Goal: Transaction & Acquisition: Book appointment/travel/reservation

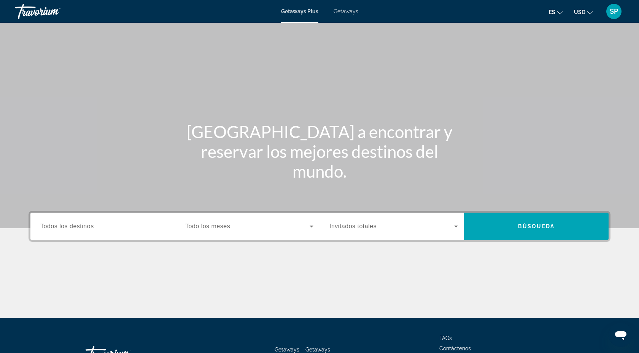
click at [348, 7] on div "Getaways Plus Getaways es English Español Français Italiano Português русский U…" at bounding box center [319, 12] width 639 height 20
click at [344, 14] on span "Getaways" at bounding box center [346, 11] width 25 height 6
click at [46, 227] on span "Todos los destinos" at bounding box center [67, 226] width 54 height 6
click at [46, 227] on input "Destination Todos los destinos" at bounding box center [104, 226] width 129 height 9
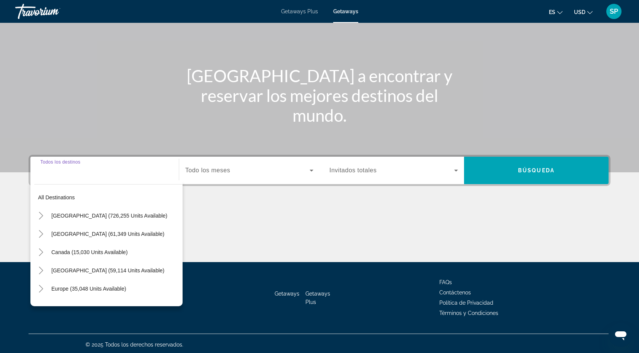
scroll to position [58, 0]
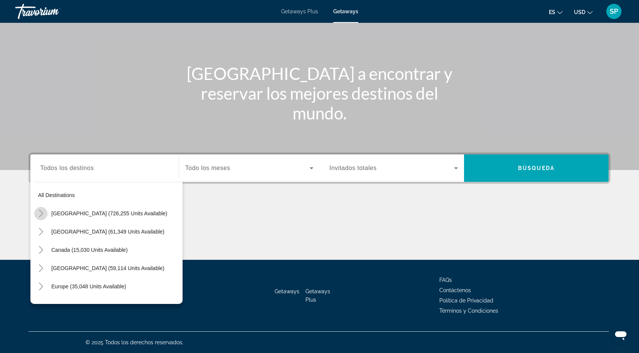
click at [41, 215] on icon "Toggle United States (726,255 units available)" at bounding box center [41, 214] width 4 height 8
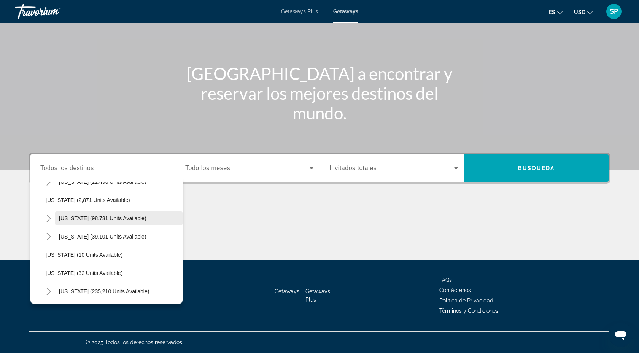
scroll to position [0, 0]
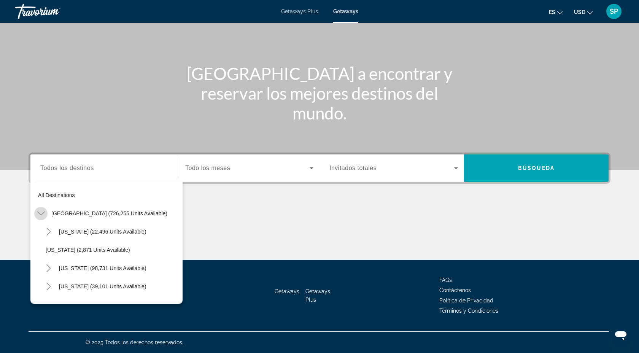
click at [43, 210] on icon "Toggle United States (726,255 units available)" at bounding box center [41, 214] width 8 height 8
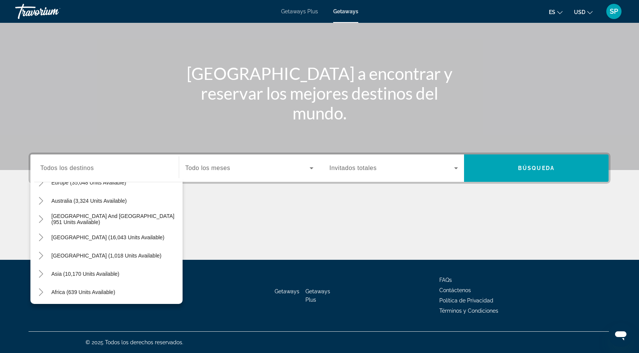
scroll to position [123, 0]
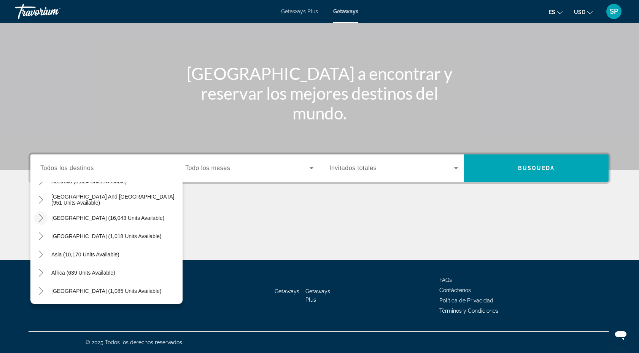
click at [42, 216] on icon "Toggle South America (16,043 units available)" at bounding box center [41, 218] width 8 height 8
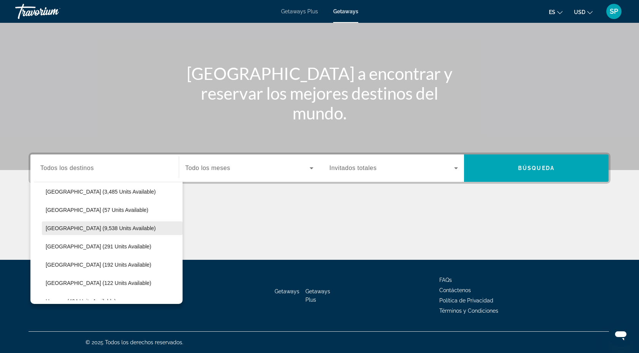
scroll to position [175, 0]
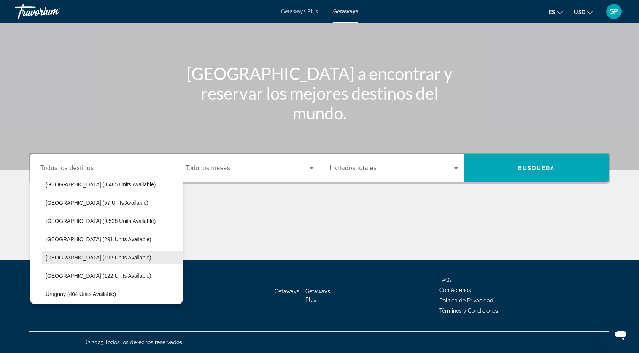
click at [76, 256] on span "[GEOGRAPHIC_DATA] (192 units available)" at bounding box center [99, 257] width 106 height 6
type input "**********"
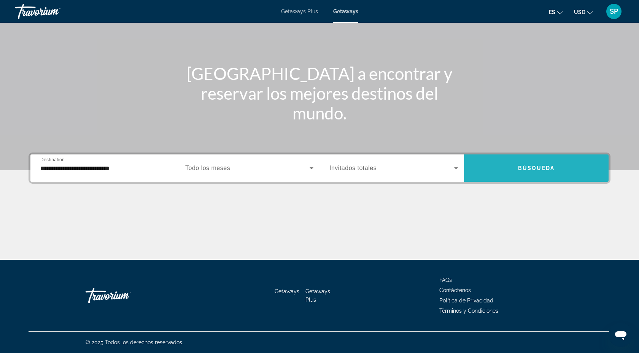
click at [526, 174] on span "Search widget" at bounding box center [536, 168] width 145 height 18
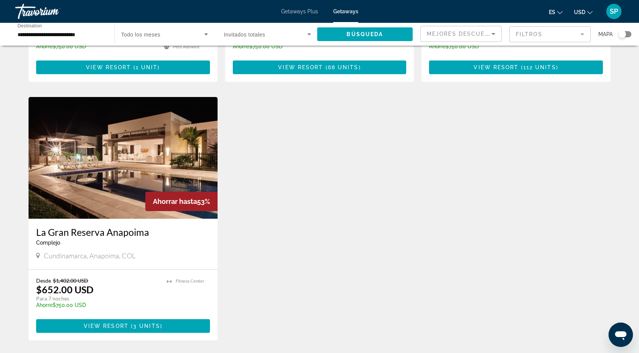
scroll to position [246, 0]
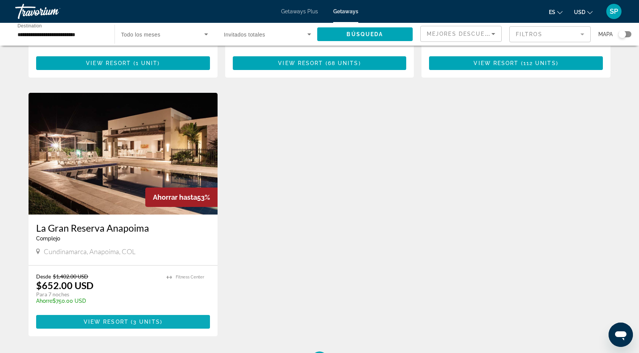
click at [132, 319] on span "( 3 units )" at bounding box center [146, 322] width 34 height 6
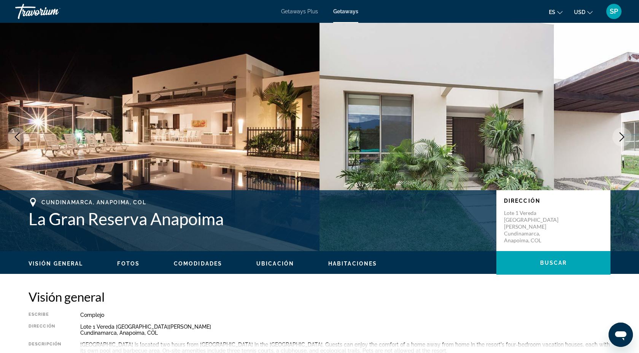
scroll to position [5, 0]
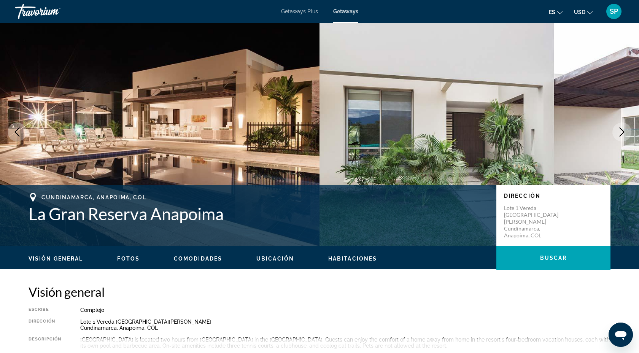
click at [618, 131] on icon "Next image" at bounding box center [621, 131] width 9 height 9
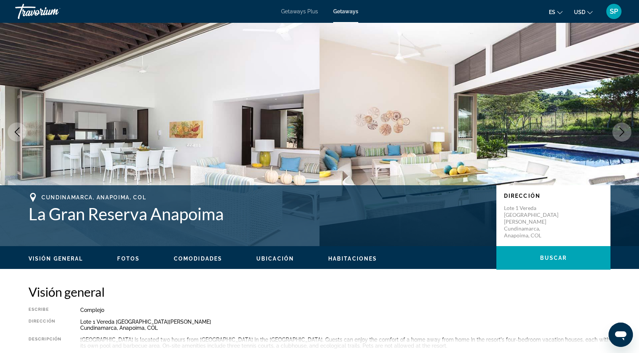
click at [618, 131] on icon "Next image" at bounding box center [621, 131] width 9 height 9
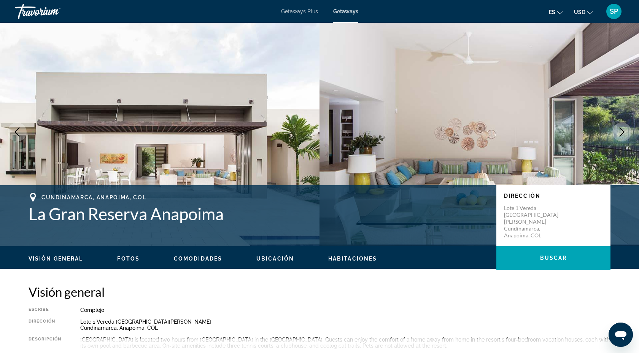
click at [618, 131] on icon "Next image" at bounding box center [621, 131] width 9 height 9
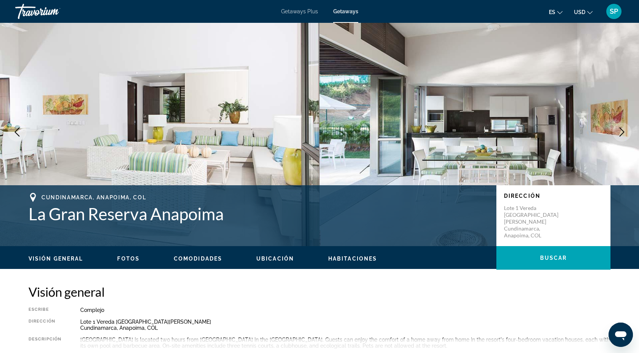
click at [618, 131] on icon "Next image" at bounding box center [621, 131] width 9 height 9
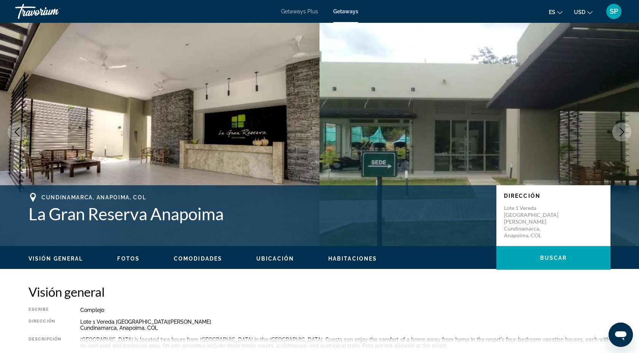
click at [618, 131] on icon "Next image" at bounding box center [621, 131] width 9 height 9
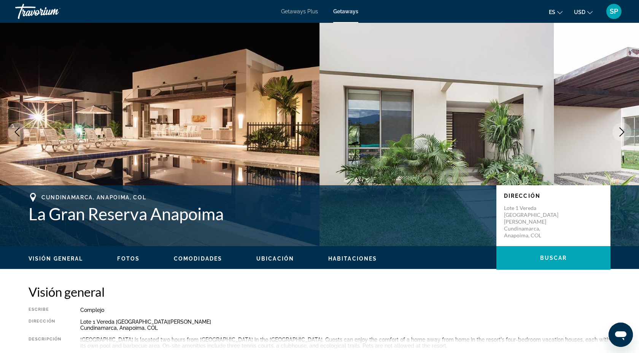
click at [618, 131] on icon "Next image" at bounding box center [621, 131] width 9 height 9
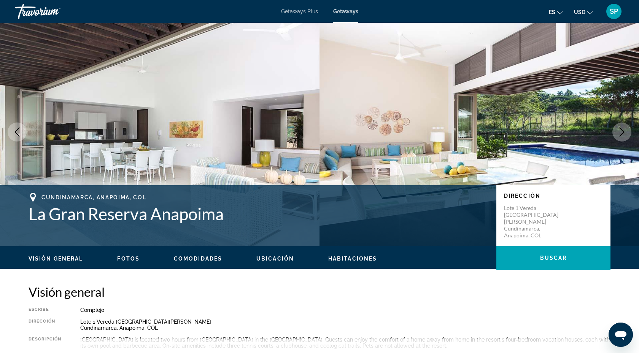
click at [618, 131] on icon "Next image" at bounding box center [621, 131] width 9 height 9
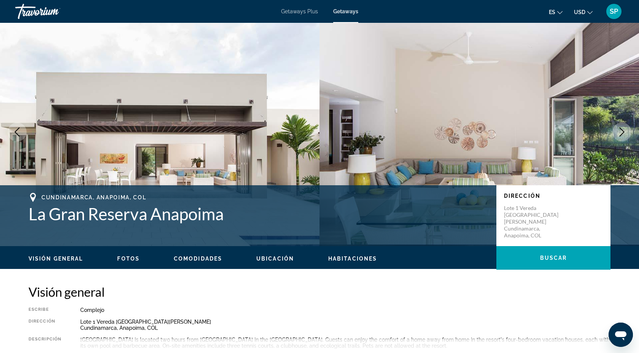
click at [618, 131] on icon "Next image" at bounding box center [621, 131] width 9 height 9
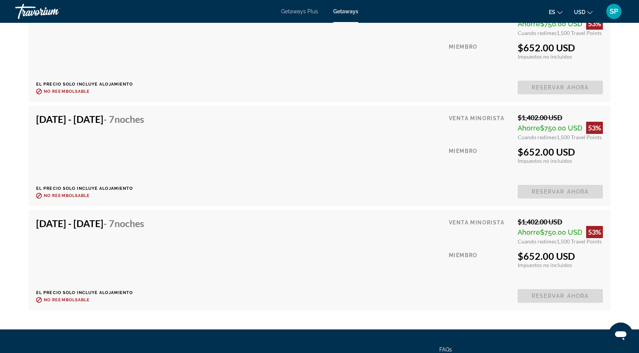
scroll to position [1424, 0]
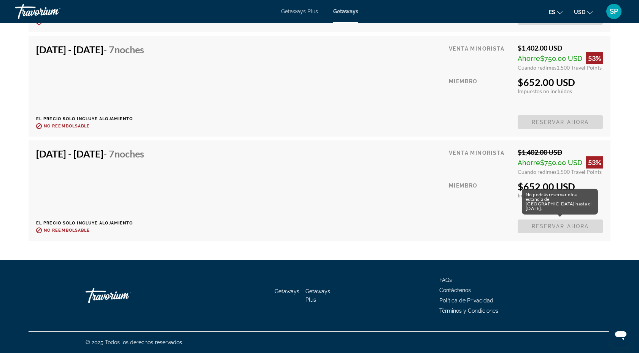
click at [556, 230] on span "Reservar ahora" at bounding box center [560, 226] width 85 height 14
click at [556, 228] on span "Reservar ahora" at bounding box center [560, 226] width 85 height 14
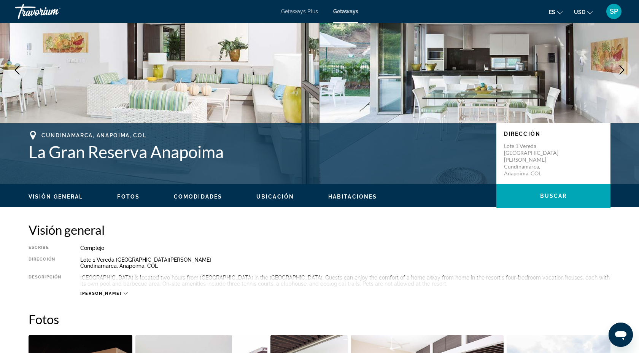
scroll to position [0, 0]
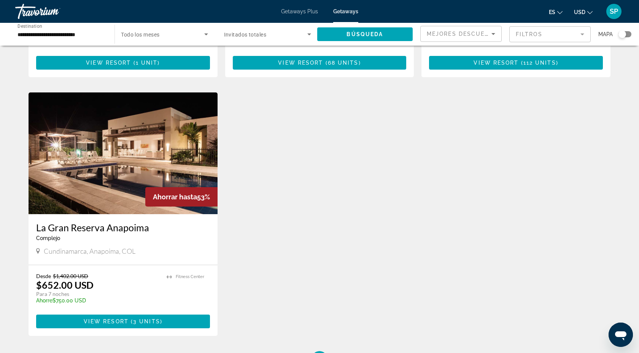
scroll to position [254, 0]
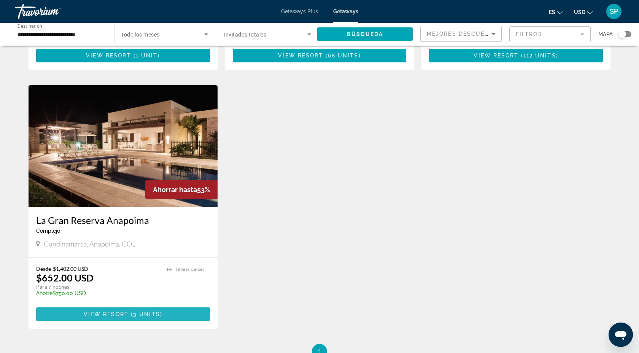
click at [152, 310] on span "Main content" at bounding box center [123, 314] width 174 height 18
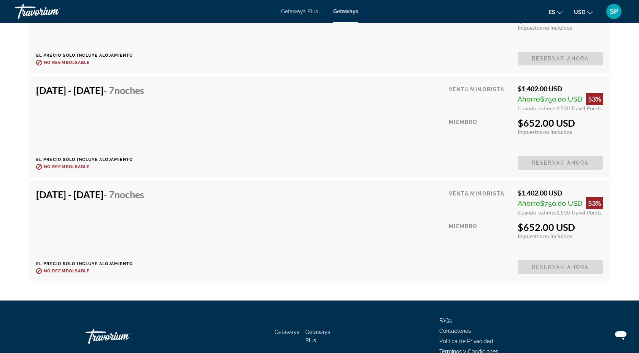
scroll to position [1388, 0]
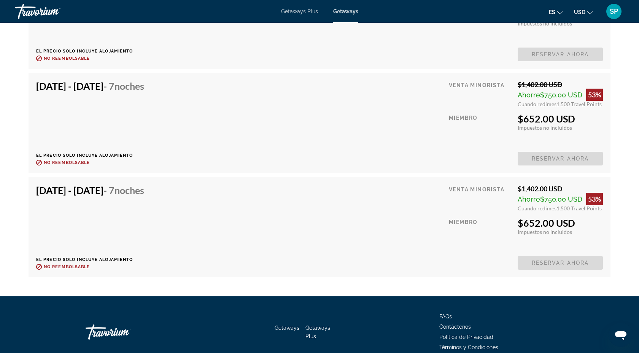
click at [296, 10] on span "Getaways Plus" at bounding box center [299, 11] width 37 height 6
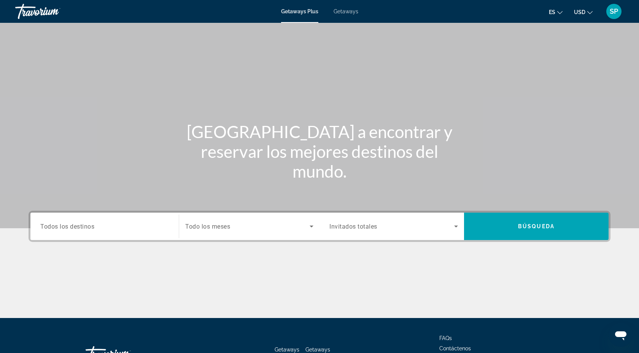
click at [92, 229] on span "Todos los destinos" at bounding box center [67, 226] width 54 height 7
click at [92, 229] on input "Destination Todos los destinos" at bounding box center [104, 226] width 129 height 9
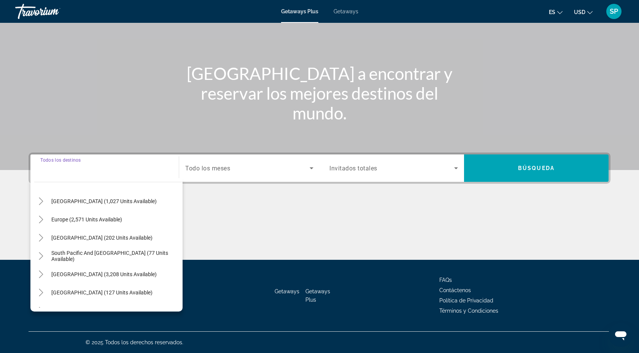
scroll to position [78, 0]
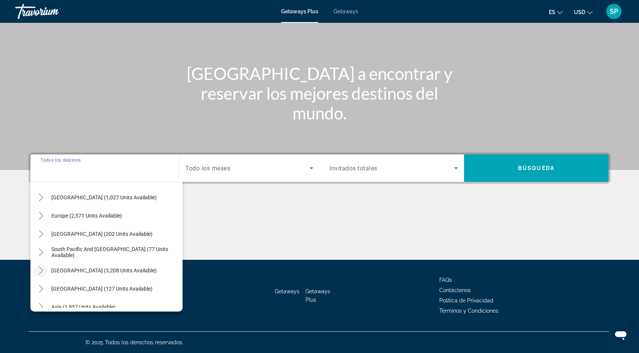
click at [43, 270] on icon "Toggle South America (3,208 units available)" at bounding box center [41, 271] width 8 height 8
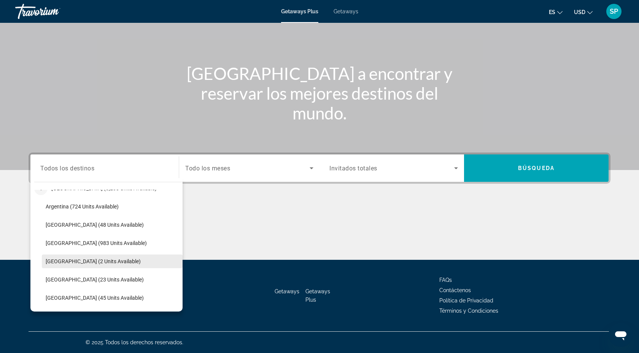
scroll to position [167, 0]
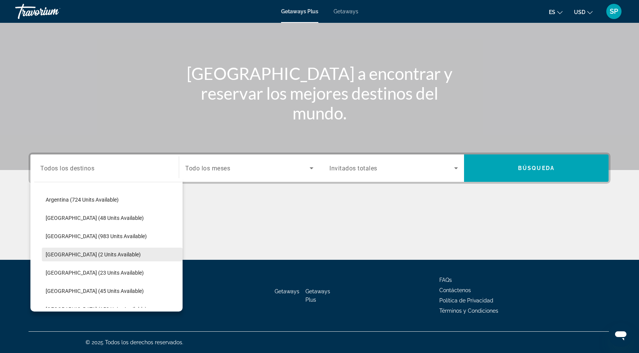
click at [79, 277] on span "Search widget" at bounding box center [112, 273] width 141 height 18
type input "**********"
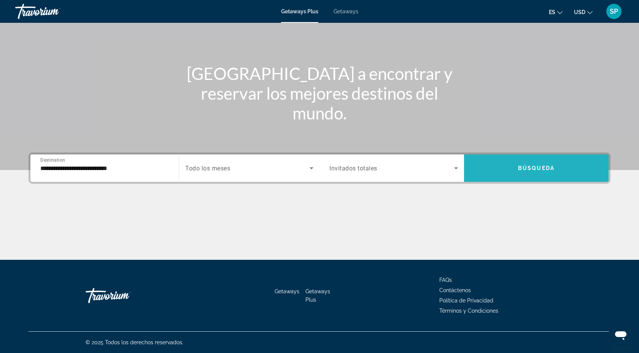
click at [569, 167] on span "Search widget" at bounding box center [536, 168] width 145 height 18
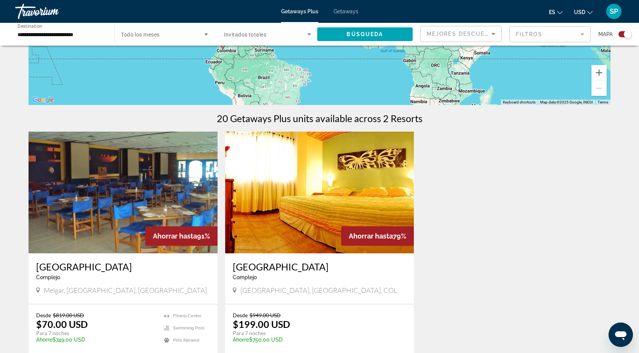
scroll to position [181, 0]
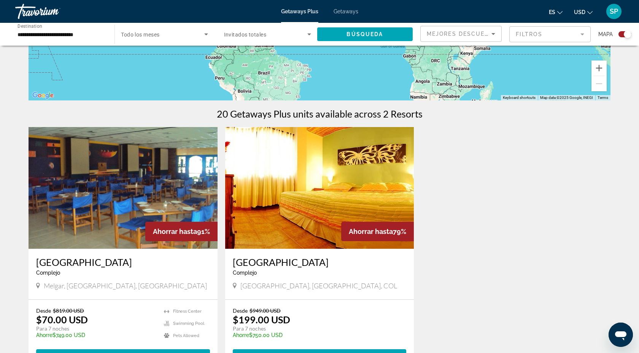
click at [322, 180] on img "Main content" at bounding box center [319, 188] width 189 height 122
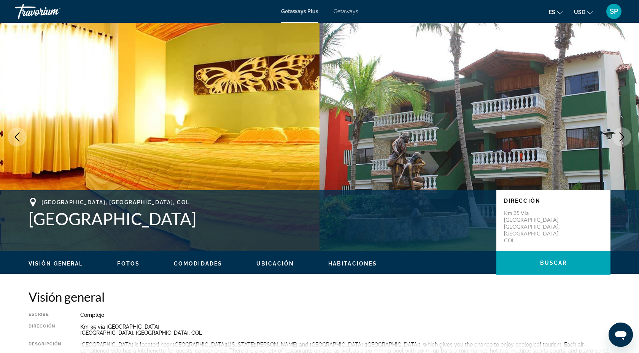
click at [619, 134] on icon "Next image" at bounding box center [621, 136] width 9 height 9
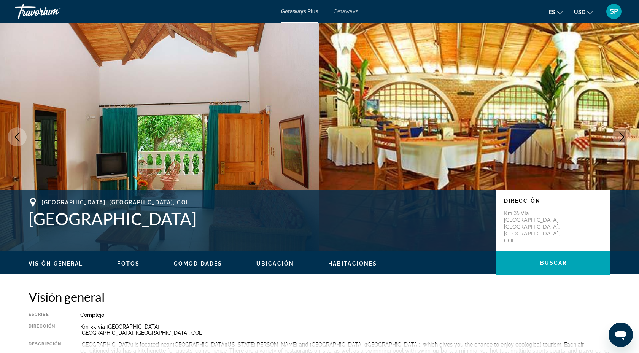
click at [619, 135] on icon "Next image" at bounding box center [621, 136] width 9 height 9
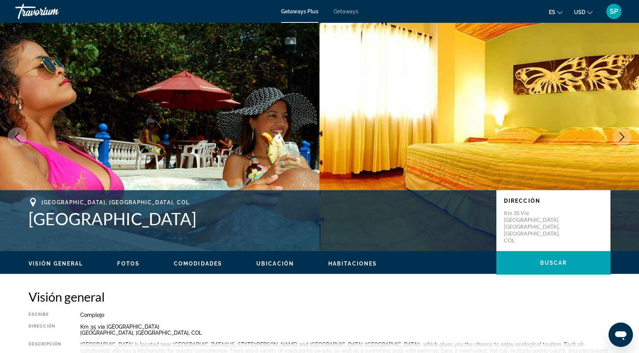
click at [620, 135] on icon "Next image" at bounding box center [621, 136] width 9 height 9
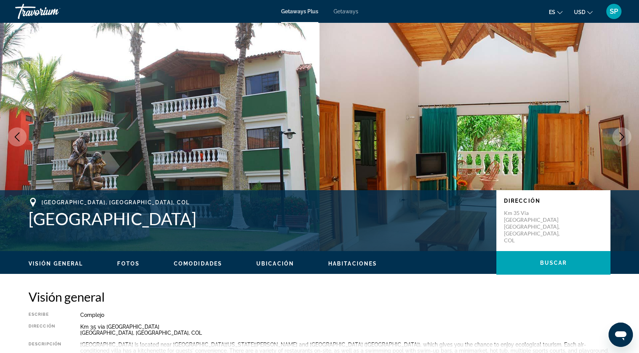
drag, startPoint x: 29, startPoint y: 218, endPoint x: 262, endPoint y: 215, distance: 233.6
click at [262, 215] on h1 "[GEOGRAPHIC_DATA]" at bounding box center [259, 219] width 460 height 20
copy h1 "[GEOGRAPHIC_DATA]"
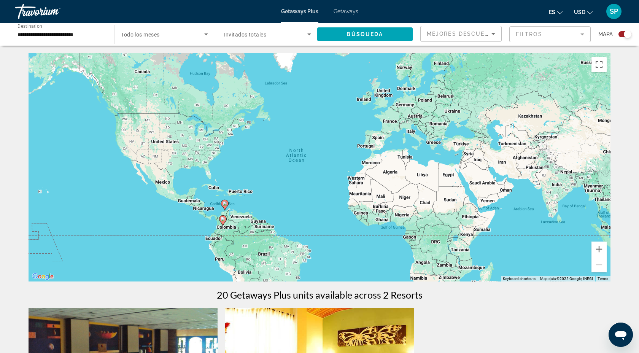
click at [341, 7] on div "Getaways Plus Getaways es English Español Français Italiano Português русский U…" at bounding box center [319, 12] width 639 height 20
click at [342, 10] on span "Getaways" at bounding box center [346, 11] width 25 height 6
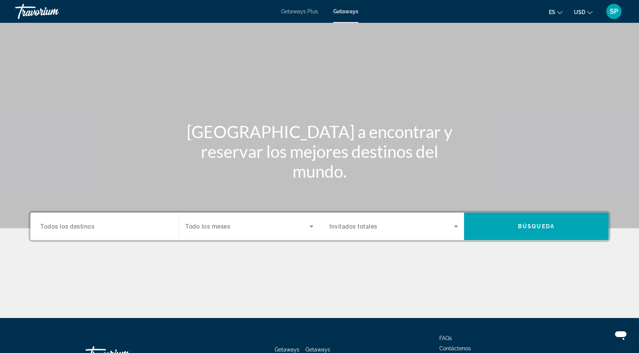
click at [49, 223] on span "Todos los destinos" at bounding box center [67, 226] width 54 height 7
click at [49, 223] on input "Destination Todos los destinos" at bounding box center [104, 226] width 129 height 9
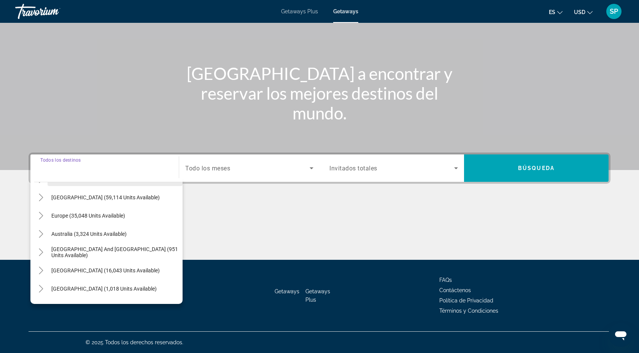
scroll to position [83, 0]
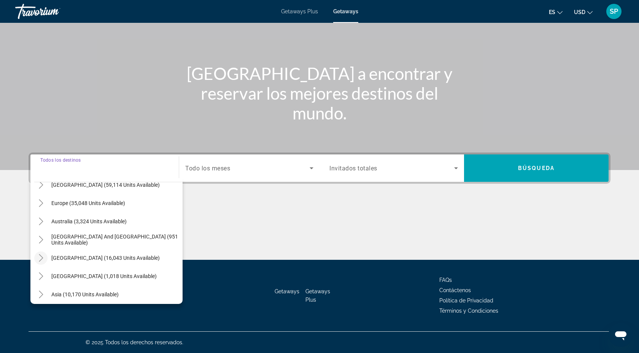
click at [41, 257] on icon "Toggle South America (16,043 units available)" at bounding box center [41, 258] width 8 height 8
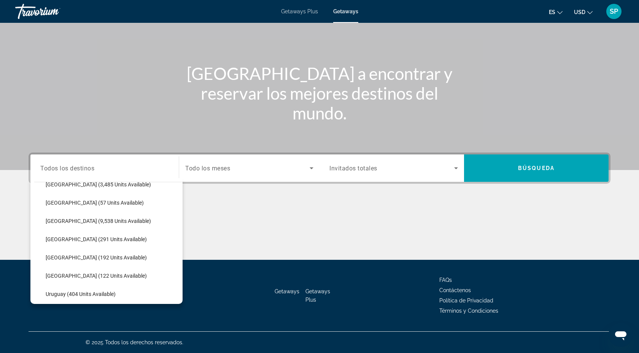
scroll to position [181, 0]
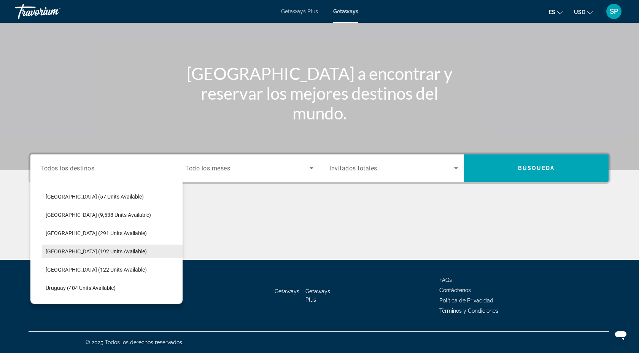
click at [55, 247] on span "Search widget" at bounding box center [112, 251] width 141 height 18
type input "**********"
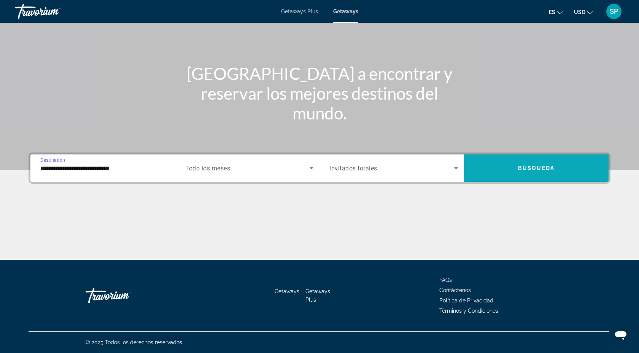
click at [494, 180] on span "Search widget" at bounding box center [536, 167] width 145 height 27
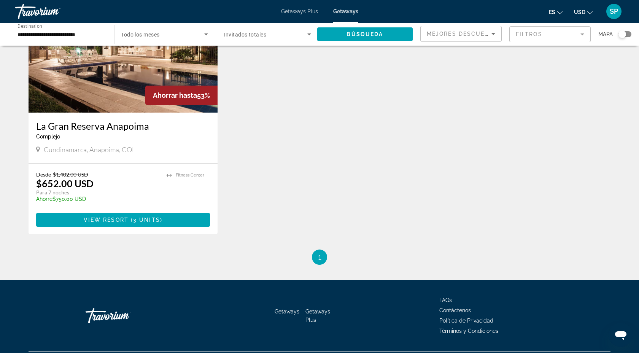
scroll to position [355, 0]
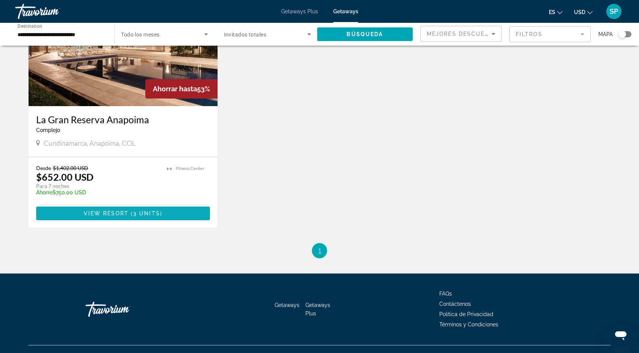
click at [119, 210] on span "View Resort" at bounding box center [106, 213] width 45 height 6
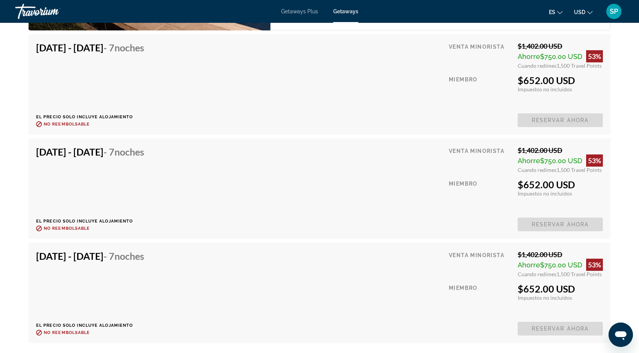
scroll to position [1328, 0]
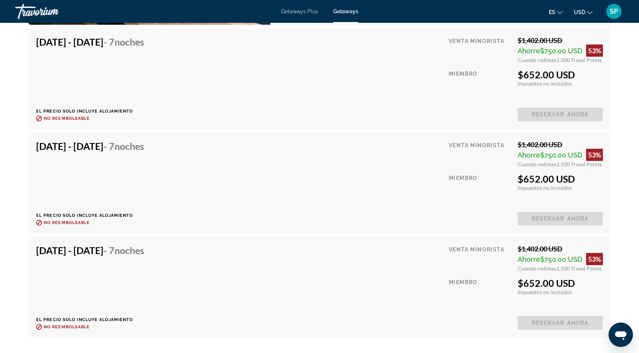
click at [615, 11] on span "SP" at bounding box center [614, 12] width 8 height 8
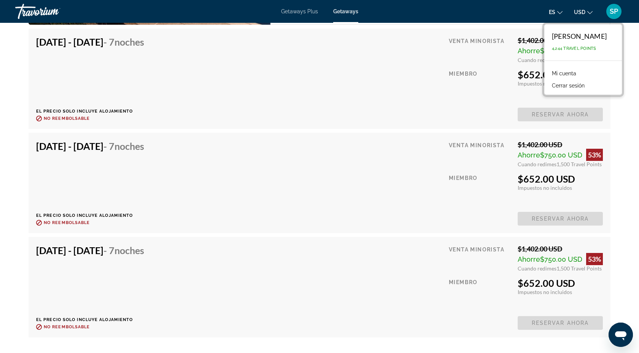
click at [500, 100] on div "Miembro" at bounding box center [480, 85] width 63 height 33
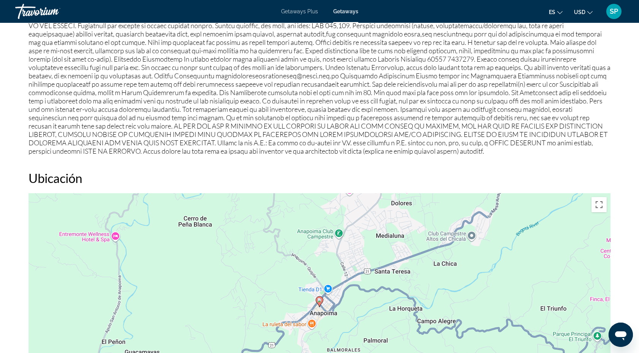
scroll to position [622, 0]
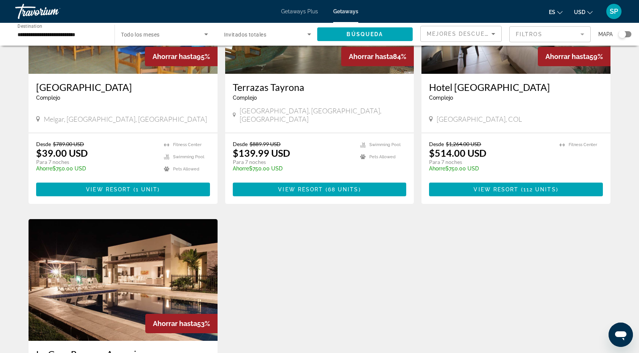
scroll to position [131, 0]
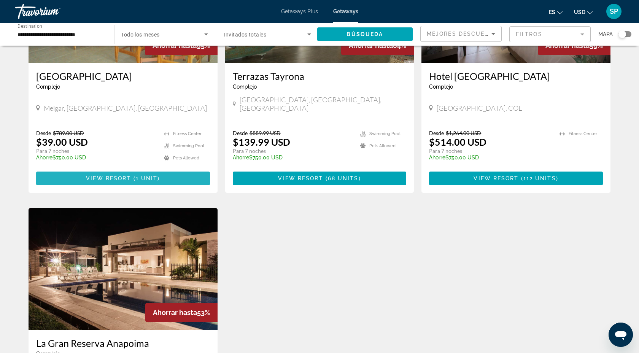
click at [164, 169] on span "Main content" at bounding box center [123, 178] width 174 height 18
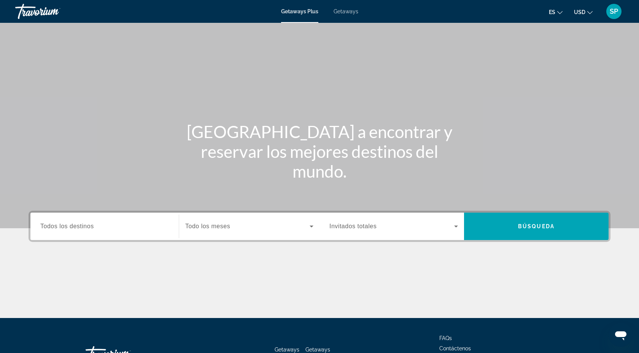
click at [345, 16] on div "Getaways Plus Getaways es English Español Français Italiano Português русский U…" at bounding box center [319, 12] width 639 height 20
click at [345, 14] on span "Getaways" at bounding box center [346, 11] width 25 height 6
click at [137, 226] on input "Destination Todos los destinos" at bounding box center [104, 226] width 129 height 9
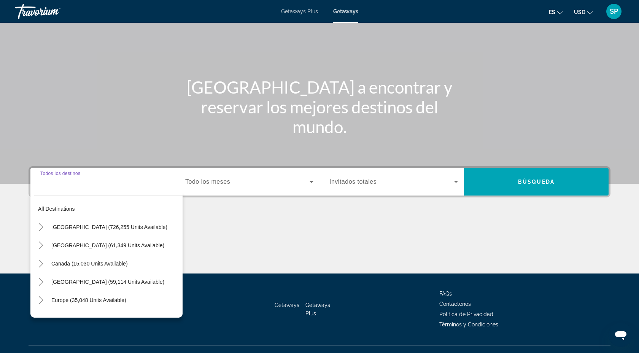
scroll to position [58, 0]
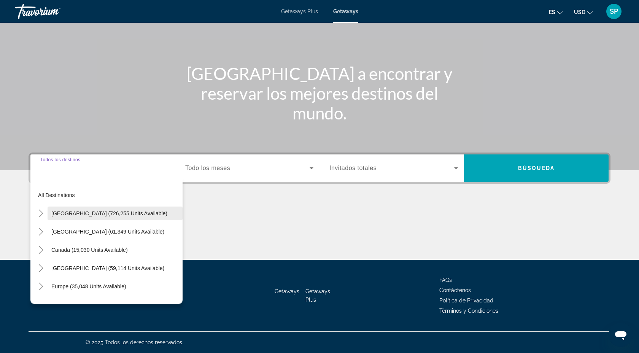
click at [89, 214] on span "[GEOGRAPHIC_DATA] (726,255 units available)" at bounding box center [109, 213] width 116 height 6
type input "**********"
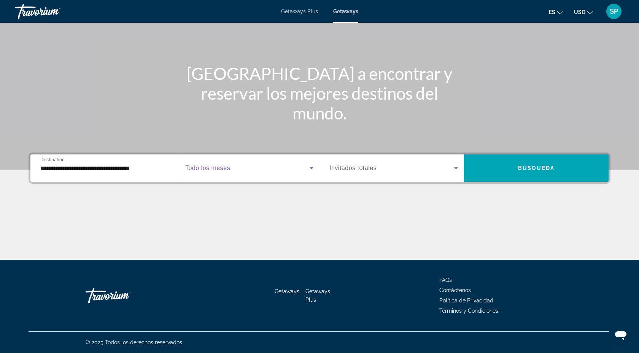
click at [278, 167] on span "Search widget" at bounding box center [247, 168] width 124 height 9
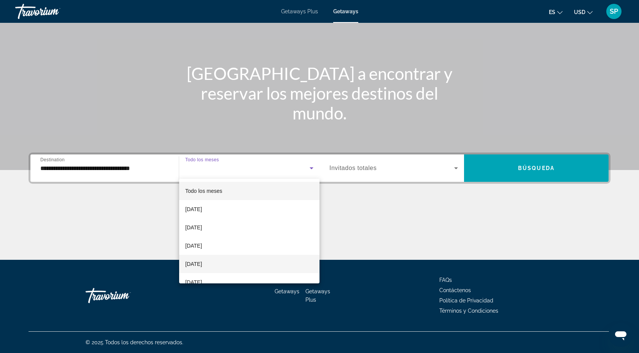
click at [231, 261] on mat-option "December 2025" at bounding box center [249, 264] width 140 height 18
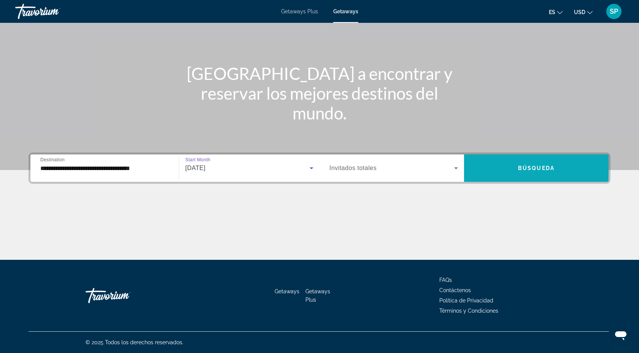
click at [533, 170] on span "Búsqueda" at bounding box center [536, 168] width 37 height 6
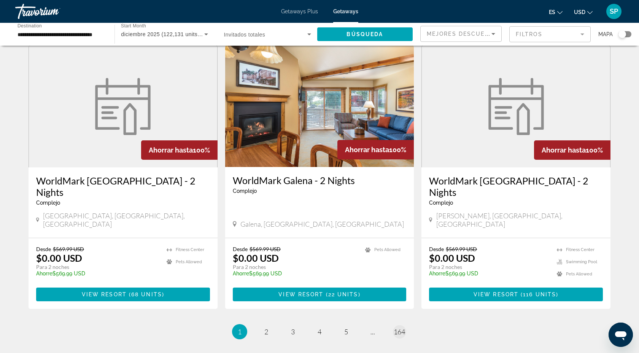
scroll to position [871, 0]
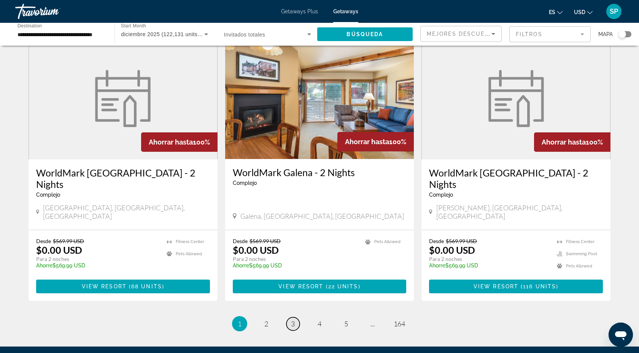
click at [293, 320] on span "3" at bounding box center [293, 324] width 4 height 8
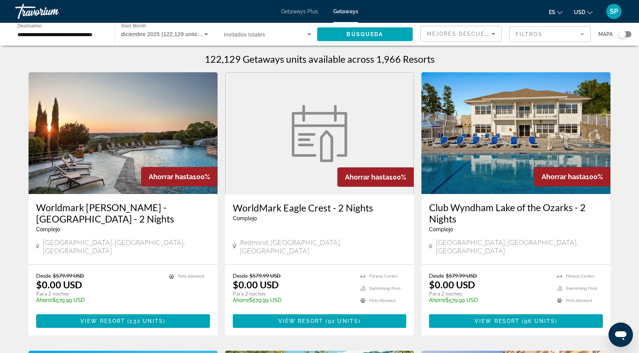
click at [581, 33] on mat-form-field "Filtros" at bounding box center [549, 34] width 81 height 16
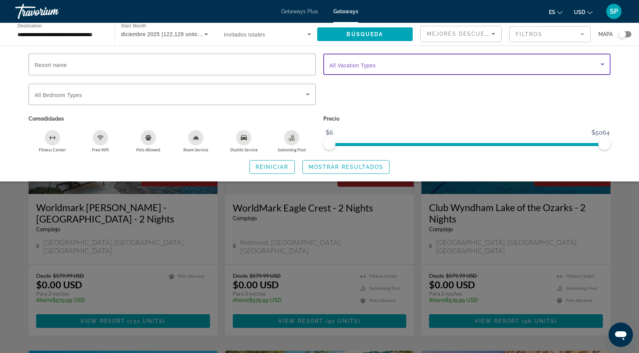
click at [472, 62] on span "Search widget" at bounding box center [464, 64] width 271 height 9
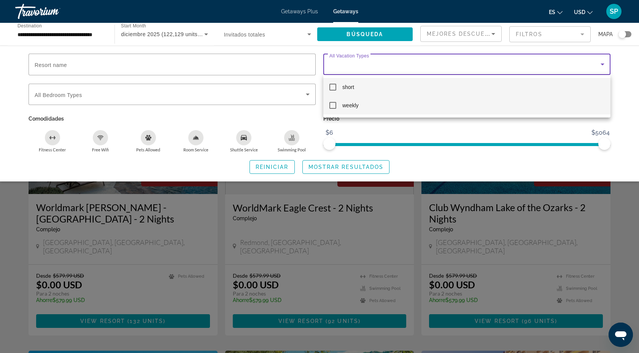
click at [402, 109] on mat-option "weekly" at bounding box center [466, 105] width 287 height 18
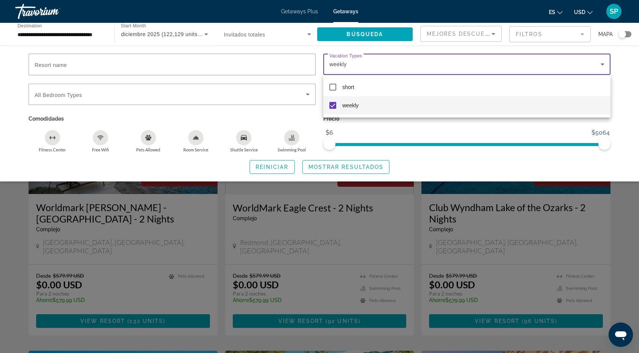
click at [369, 165] on div at bounding box center [319, 176] width 639 height 353
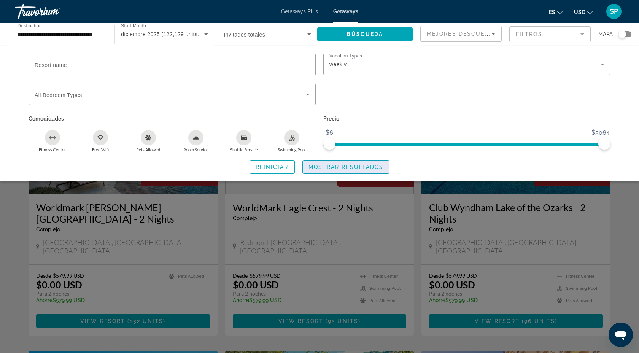
click at [357, 165] on span "Mostrar resultados" at bounding box center [345, 167] width 75 height 6
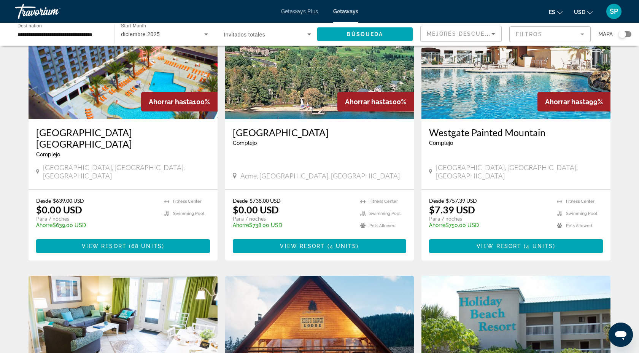
scroll to position [75, 0]
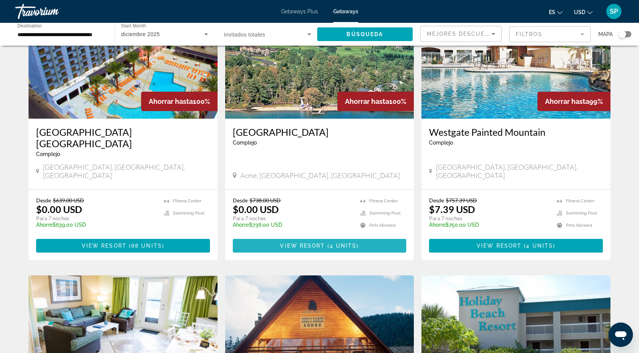
click at [338, 243] on span "4 units" at bounding box center [343, 246] width 27 height 6
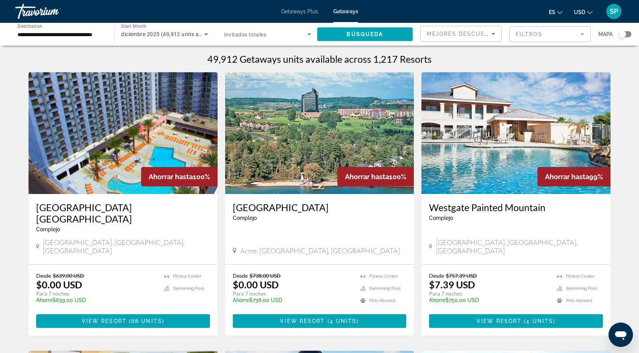
click at [190, 37] on span "diciembre 2025 (49,912 units available)" at bounding box center [170, 34] width 99 height 6
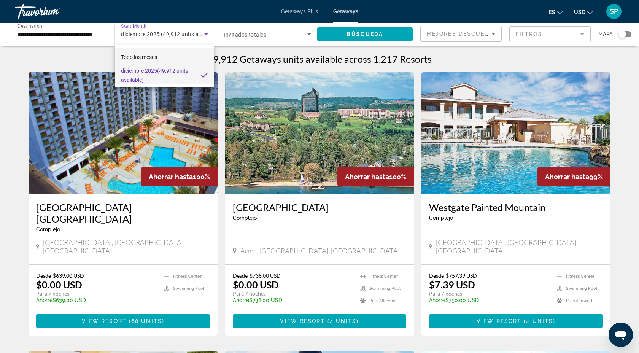
click at [180, 57] on mat-option "Todo los meses" at bounding box center [164, 57] width 99 height 18
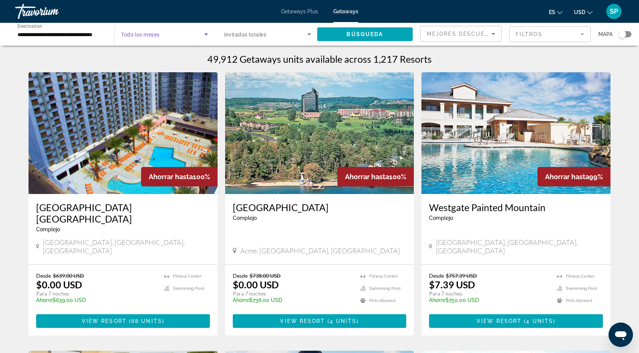
click at [204, 34] on icon "Search widget" at bounding box center [206, 34] width 9 height 9
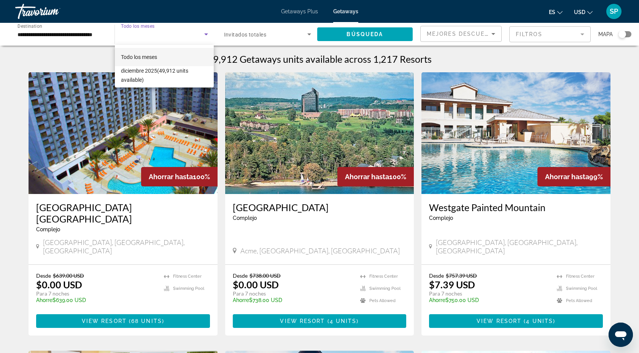
click at [181, 62] on mat-option "Todo los meses" at bounding box center [164, 57] width 99 height 18
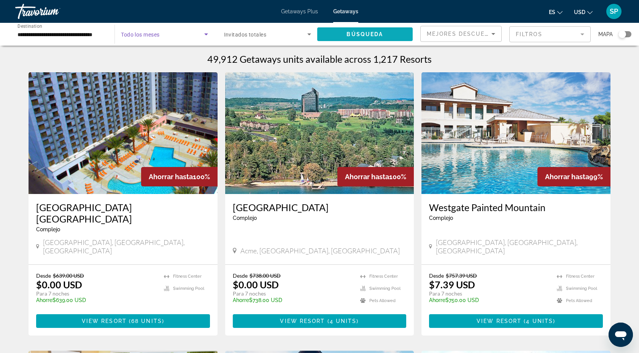
click at [362, 33] on span "Búsqueda" at bounding box center [365, 34] width 37 height 6
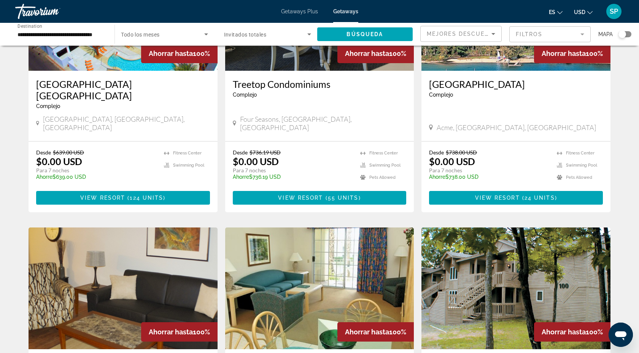
scroll to position [124, 0]
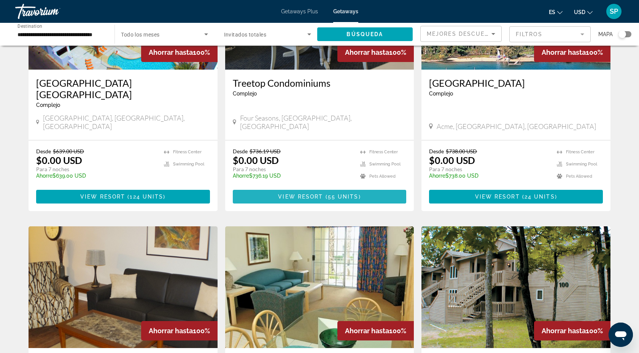
click at [339, 194] on span "55 units" at bounding box center [343, 197] width 31 height 6
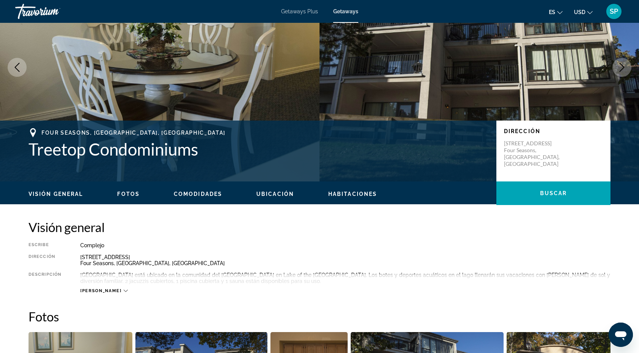
scroll to position [68, 0]
